Goal: Check status: Check status

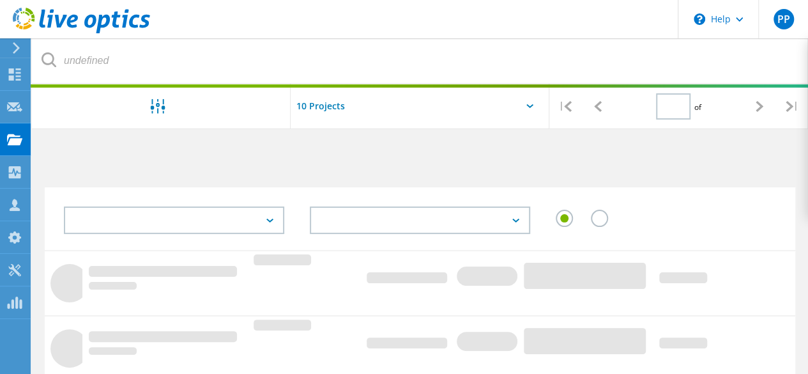
type input "1"
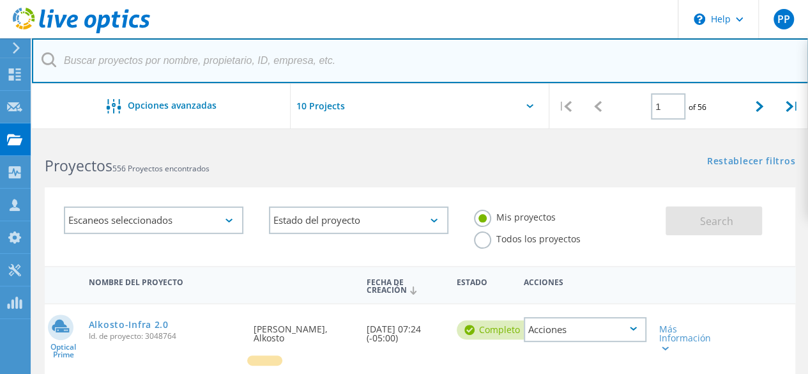
click at [273, 51] on input "text" at bounding box center [420, 60] width 777 height 45
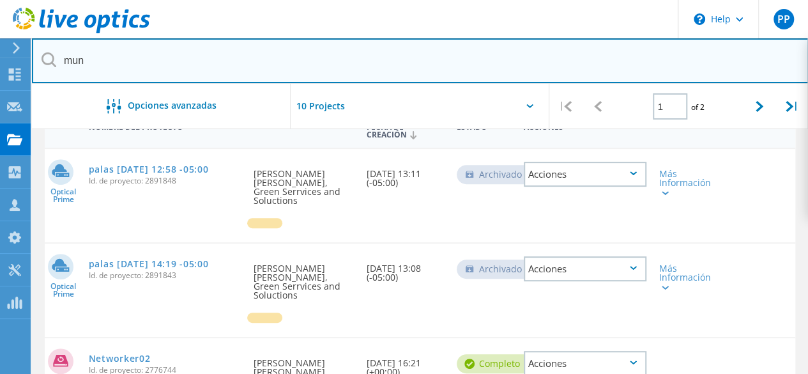
scroll to position [157, 0]
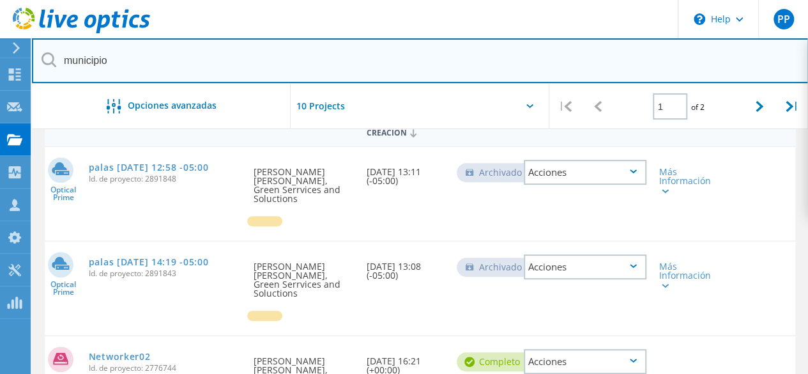
type input "municipio"
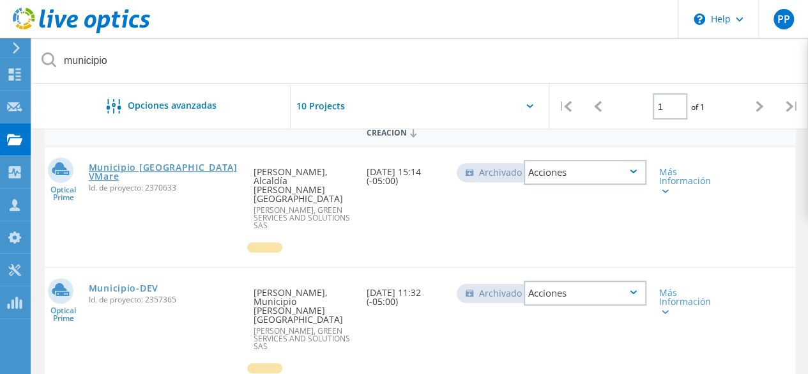
click at [142, 167] on link "Municipio [GEOGRAPHIC_DATA] VMare" at bounding box center [165, 172] width 153 height 18
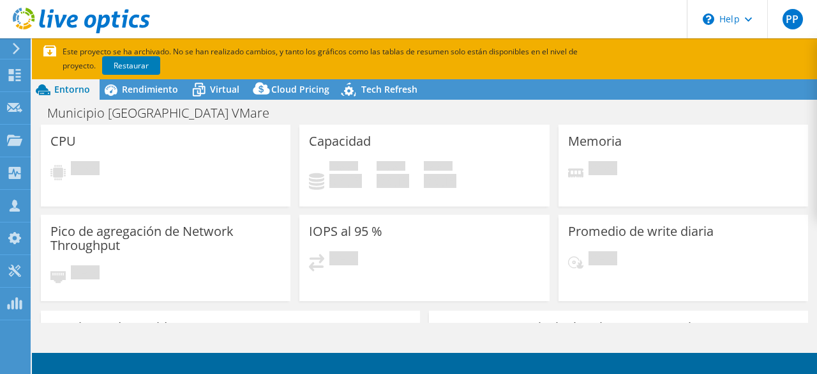
select select "SouthAmerica"
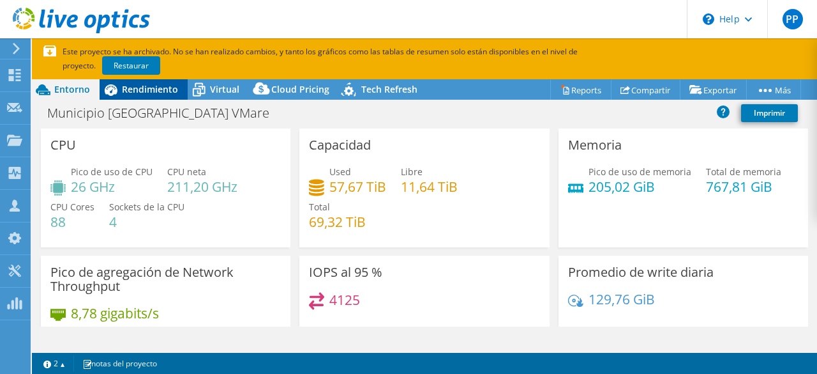
click at [139, 87] on span "Rendimiento" at bounding box center [150, 89] width 56 height 12
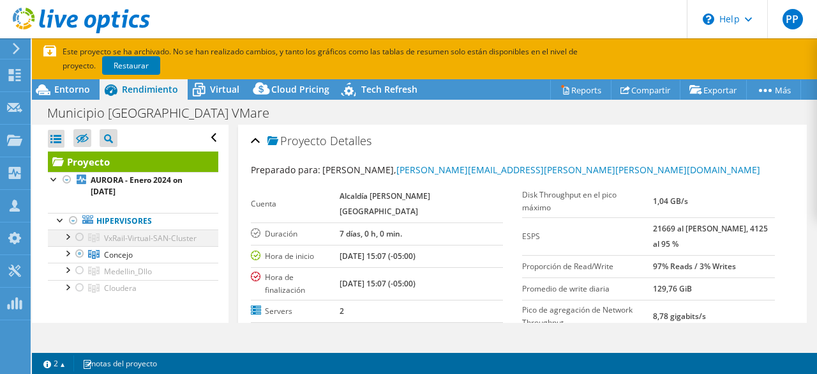
click at [79, 236] on div at bounding box center [79, 236] width 13 height 15
click at [78, 236] on div at bounding box center [79, 236] width 13 height 15
click at [105, 63] on link "Restaurar" at bounding box center [131, 65] width 58 height 19
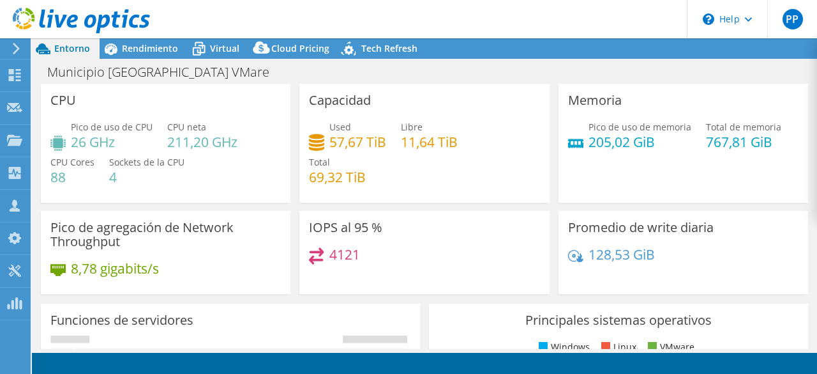
select select "USD"
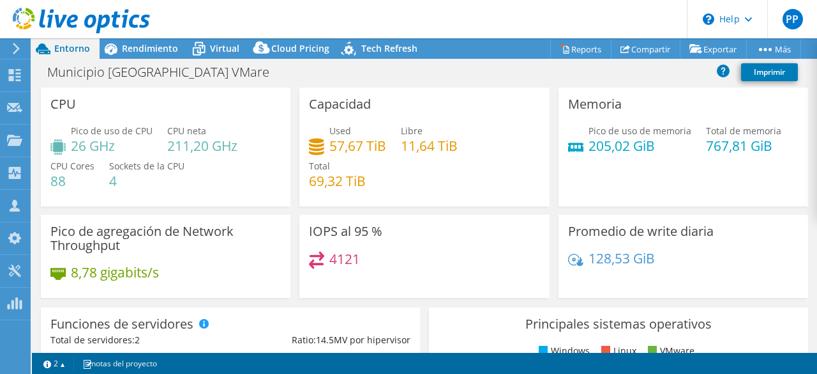
select select "SouthAmerica"
select select "USD"
click at [619, 7] on header "PP Asociado de canal Paula Peña paula.pena@greencss.com GREEN SERVICES AND SOLU…" at bounding box center [408, 19] width 817 height 38
